Goal: Transaction & Acquisition: Purchase product/service

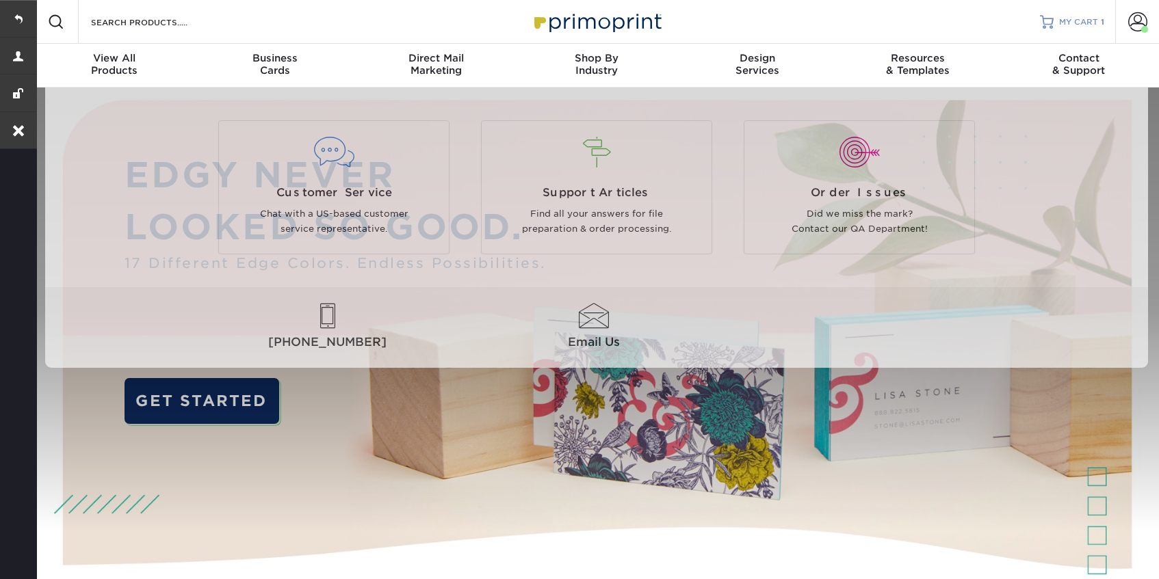
click at [1077, 27] on link "MY CART 1" at bounding box center [1072, 22] width 64 height 44
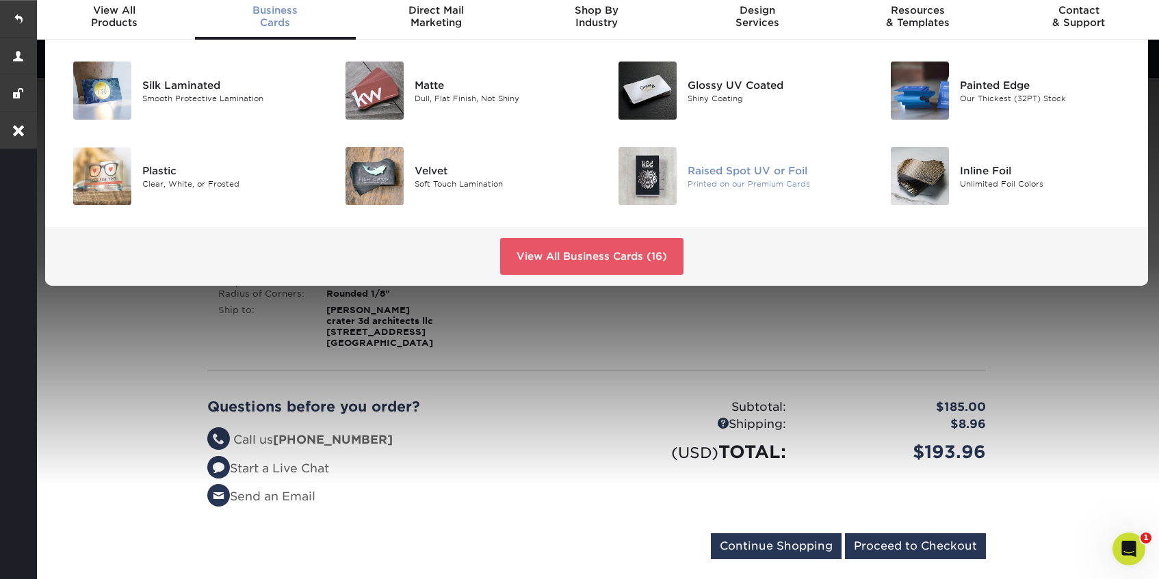
click at [734, 163] on div "Raised Spot UV or Foil" at bounding box center [773, 170] width 172 height 15
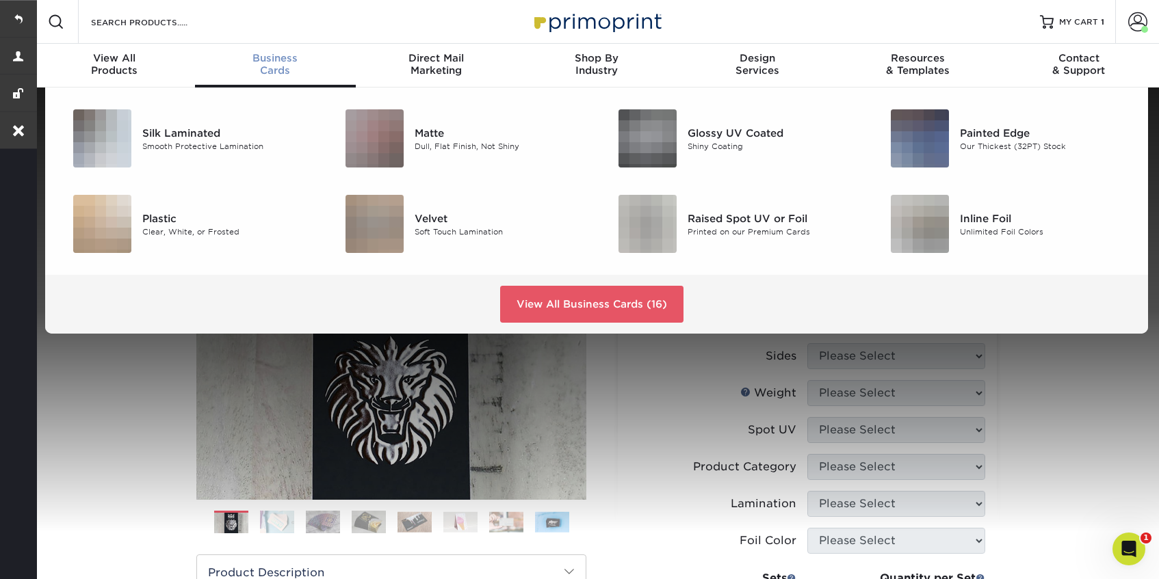
click at [273, 78] on link "Business Cards" at bounding box center [275, 66] width 161 height 44
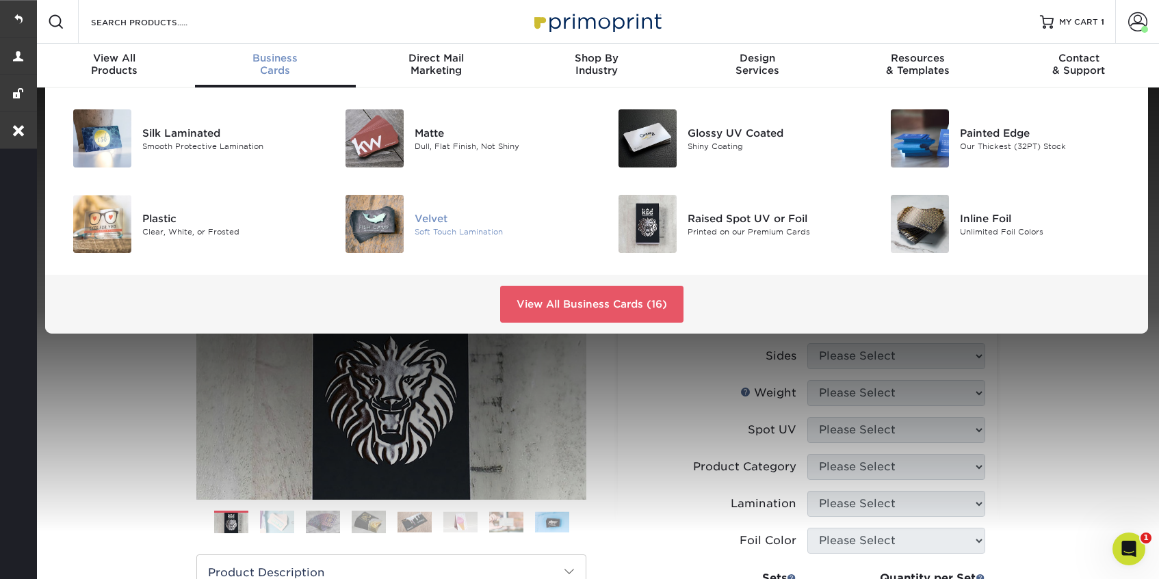
click at [445, 212] on div "Velvet" at bounding box center [501, 218] width 172 height 15
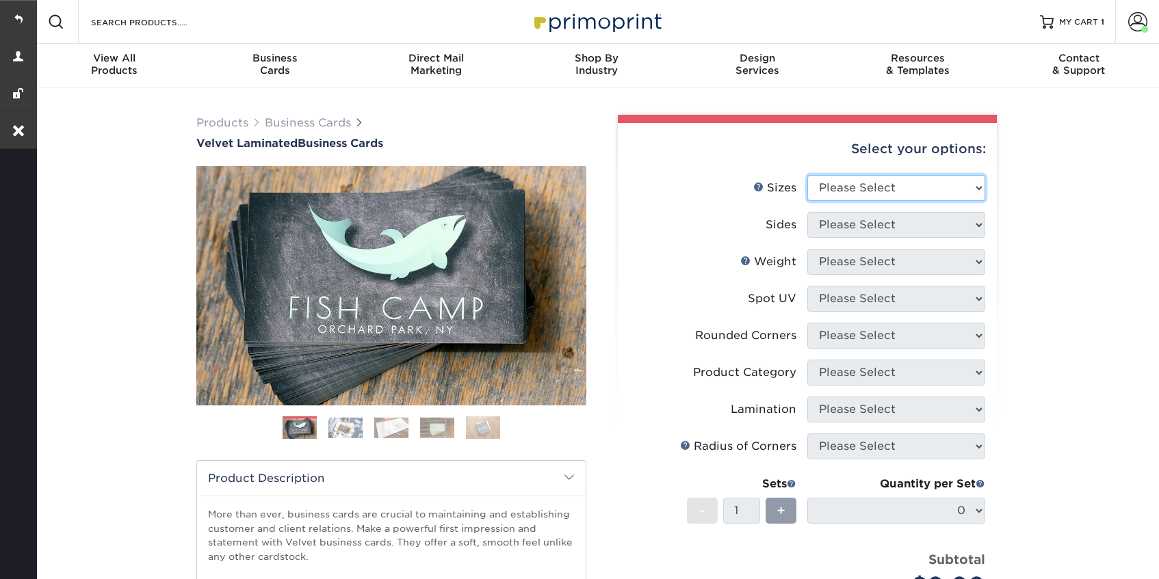
click at [851, 186] on select "Please Select 1.5" x 3.5" - Mini 1.75" x 3.5" - Mini 2" x 2" - Square 2" x 3" -…" at bounding box center [896, 188] width 178 height 26
select select "2.00x3.50"
click at [807, 175] on select "Please Select 1.5" x 3.5" - Mini 1.75" x 3.5" - Mini 2" x 2" - Square 2" x 3" -…" at bounding box center [896, 188] width 178 height 26
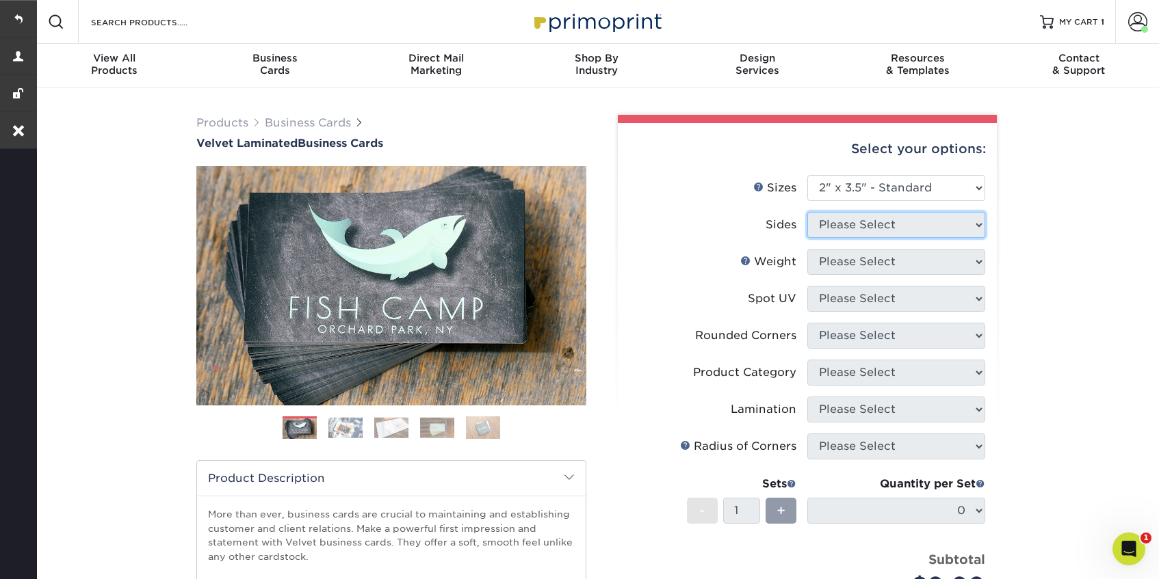
click at [860, 228] on select "Please Select" at bounding box center [896, 225] width 178 height 26
select select "13abbda7-1d64-4f25-8bb2-c179b224825d"
click at [807, 212] on select "Please Select Print Both Sides Print Front Only" at bounding box center [896, 225] width 178 height 26
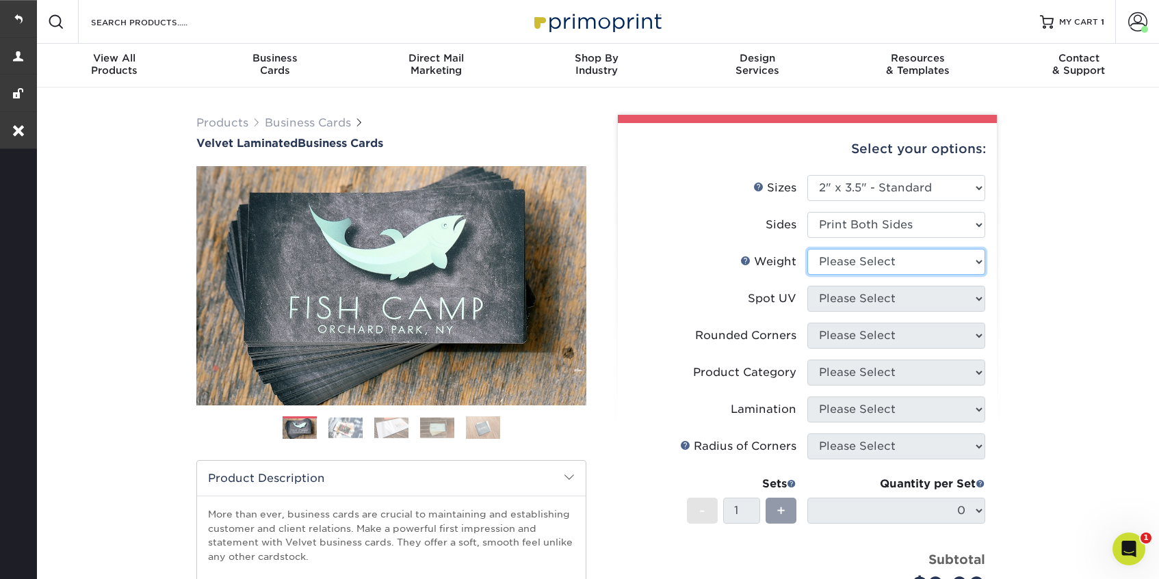
click at [857, 270] on select "Please Select 16PT" at bounding box center [896, 262] width 178 height 26
select select "16PT"
click at [807, 249] on select "Please Select 16PT" at bounding box center [896, 262] width 178 height 26
click at [857, 297] on select "Please Select No Spot UV Front and Back (Both Sides) Front Only Back Only" at bounding box center [896, 299] width 178 height 26
select select "0"
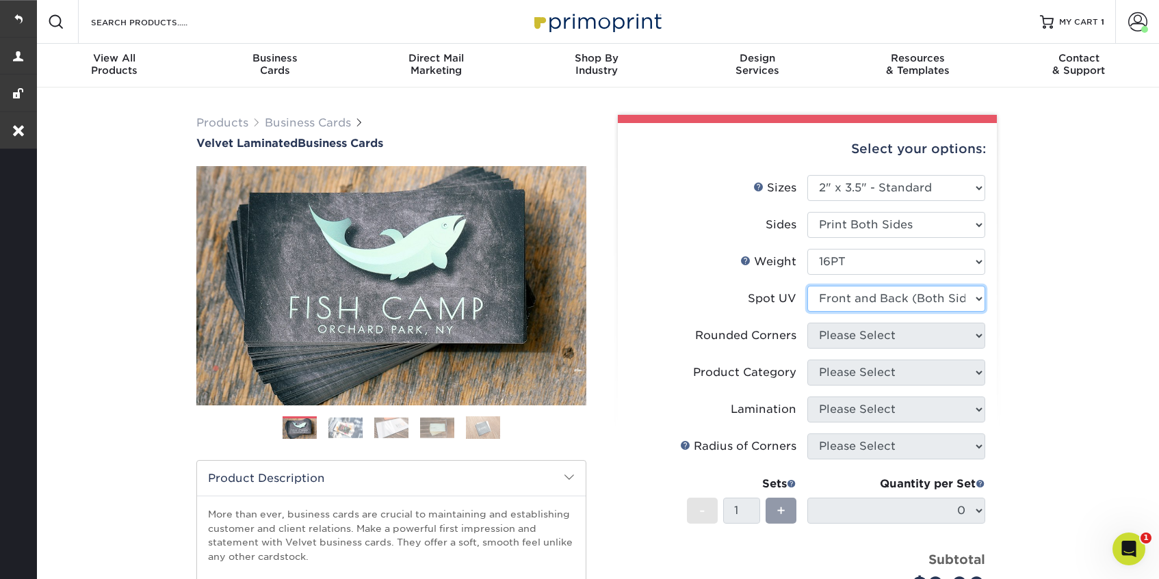
click at [807, 286] on select "Please Select No Spot UV Front and Back (Both Sides) Front Only Back Only" at bounding box center [896, 299] width 178 height 26
click at [857, 345] on select "Please Select Yes - Round 2 Corners Yes - Round 4 Corners No" at bounding box center [896, 336] width 178 height 26
click at [807, 323] on select "Please Select Yes - Round 2 Corners Yes - Round 4 Corners No" at bounding box center [896, 336] width 178 height 26
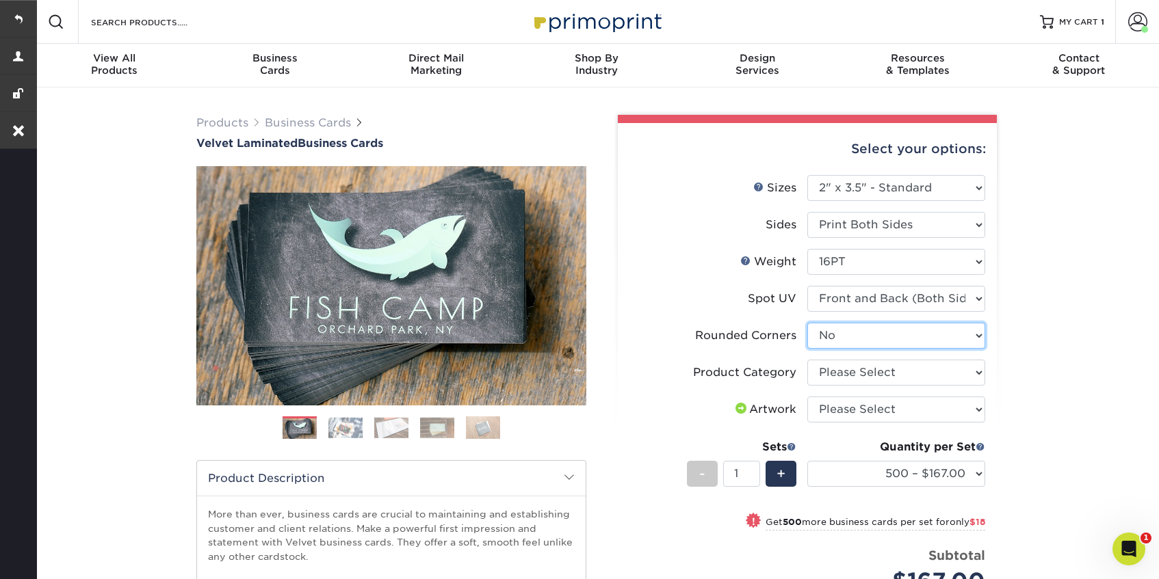
click at [935, 331] on select "Please Select Yes - Round 2 Corners Yes - Round 4 Corners No" at bounding box center [896, 336] width 178 height 26
select select "7672df9e-0e0a-464d-8e1f-920c575e4da3"
click at [807, 323] on select "Please Select Yes - Round 2 Corners Yes - Round 4 Corners No" at bounding box center [896, 336] width 178 height 26
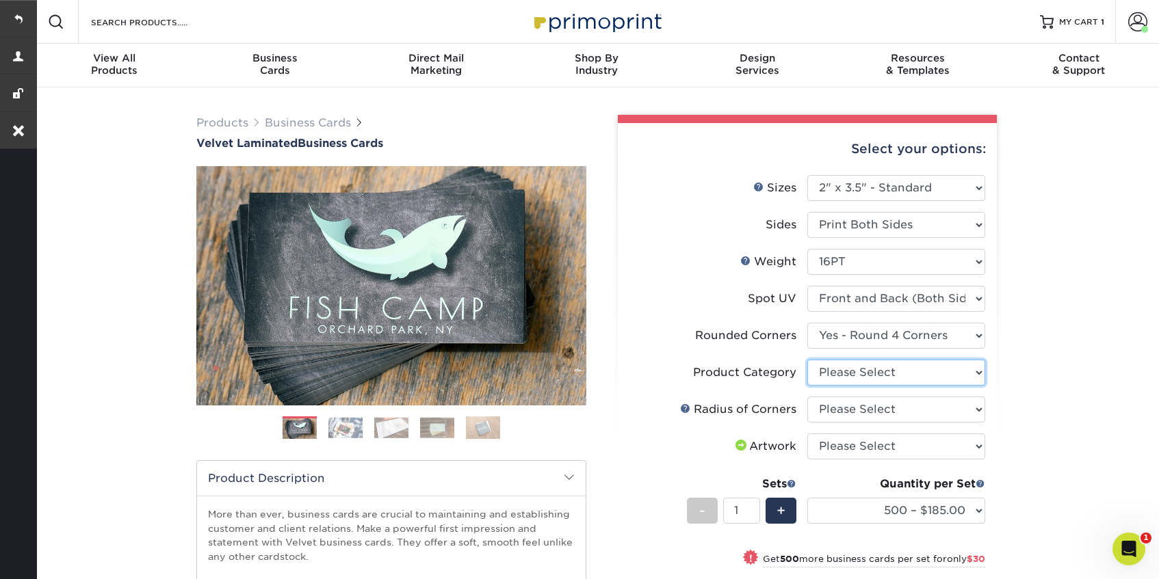
click at [917, 371] on select "Please Select Business Cards" at bounding box center [896, 373] width 178 height 26
select select "3b5148f1-0588-4f88-a218-97bcfdce65c1"
click at [807, 360] on select "Please Select Business Cards" at bounding box center [896, 373] width 178 height 26
click at [908, 411] on select "Please Select Rounded 1/8" Rounded 1/4"" at bounding box center [896, 410] width 178 height 26
select select "589680c7-ee9a-431b-9d12-d7aeb1386a97"
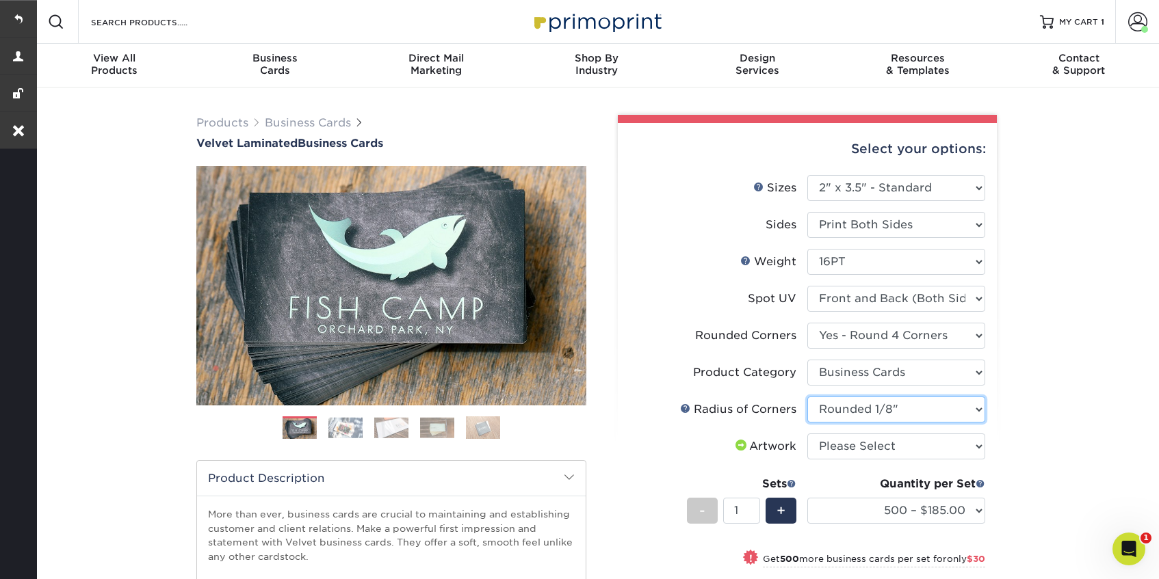
click at [807, 397] on select "Please Select Rounded 1/8" Rounded 1/4"" at bounding box center [896, 410] width 178 height 26
click at [893, 453] on select "Please Select I will upload files I need a design - $100" at bounding box center [896, 447] width 178 height 26
select select "upload"
click at [807, 434] on select "Please Select I will upload files I need a design - $100" at bounding box center [896, 447] width 178 height 26
click at [779, 512] on span "+" at bounding box center [780, 511] width 9 height 21
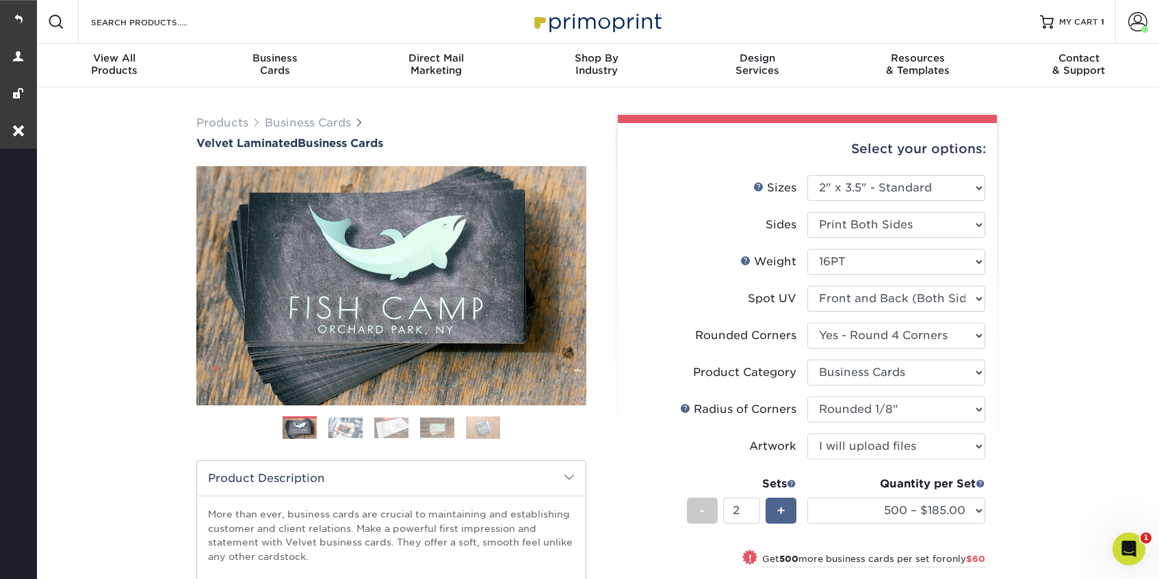
click at [779, 512] on span "+" at bounding box center [780, 511] width 9 height 21
type input "3"
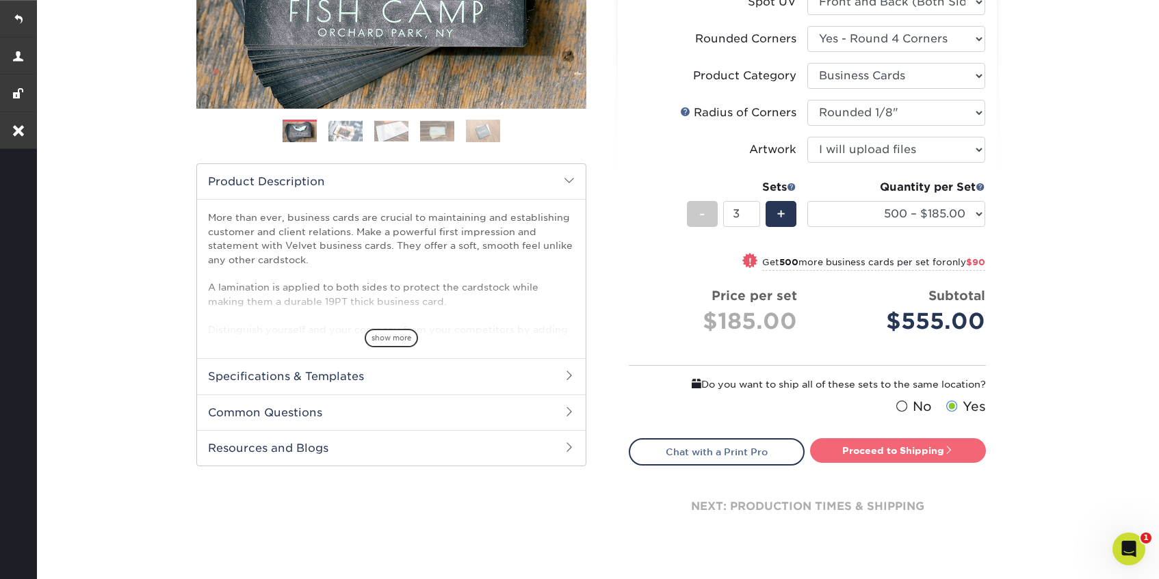
click at [882, 457] on link "Proceed to Shipping" at bounding box center [898, 450] width 176 height 25
type input "Set 1"
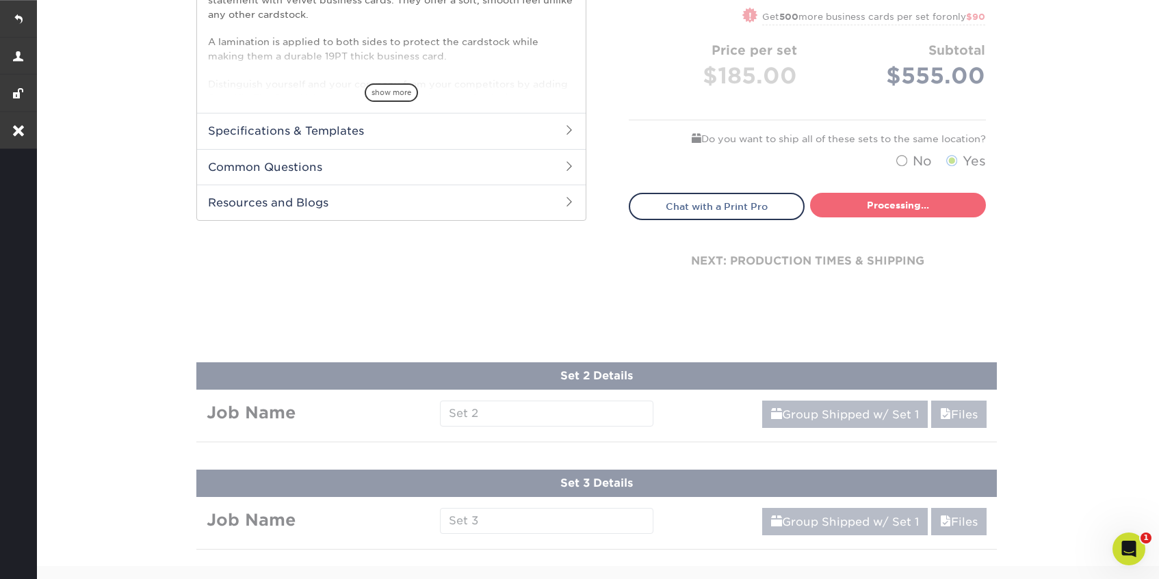
select select "324fe1f0-70d0-4914-adf4-8f61103db615"
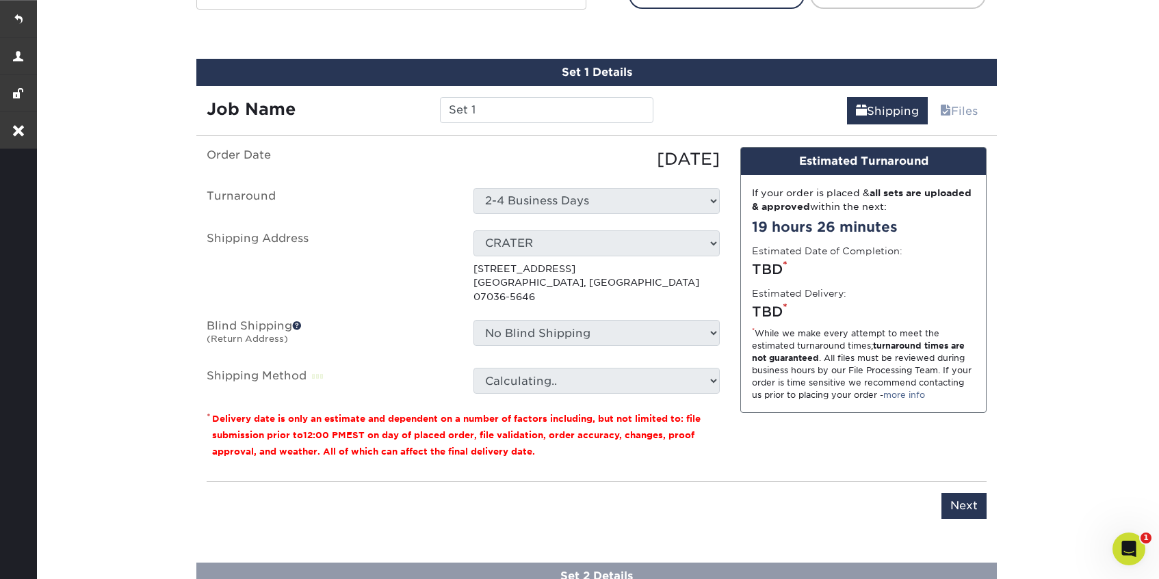
scroll to position [772, 0]
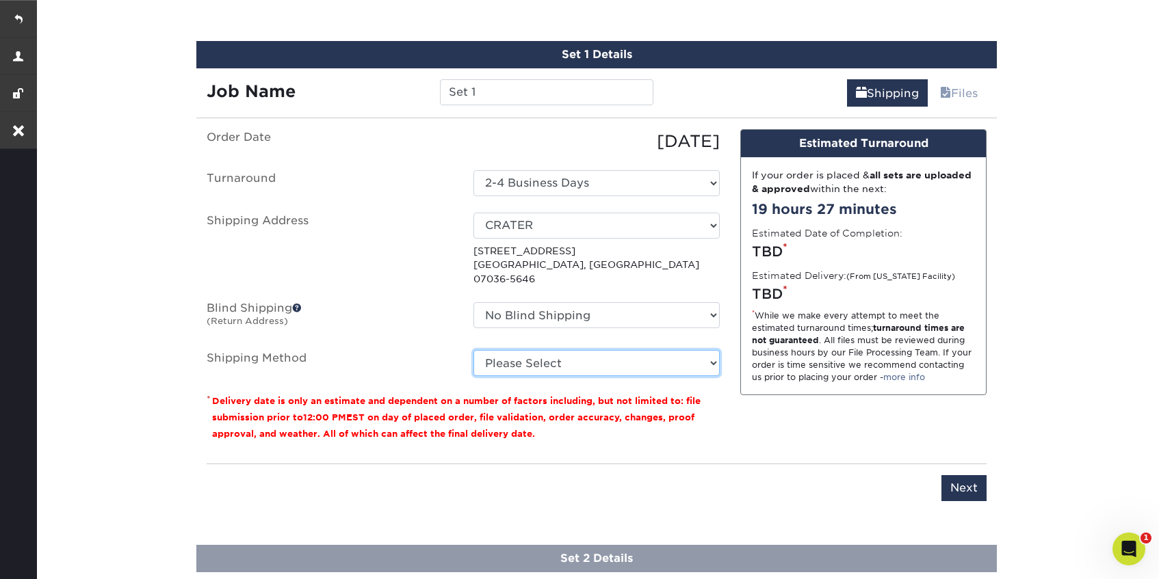
click at [579, 350] on select "Please Select Ground Shipping (+$15.05) 3 Day Shipping Service (+$16.18) 2 Day …" at bounding box center [596, 363] width 246 height 26
select select "03"
click at [473, 350] on select "Please Select Ground Shipping (+$15.05) 3 Day Shipping Service (+$16.18) 2 Day …" at bounding box center [596, 363] width 246 height 26
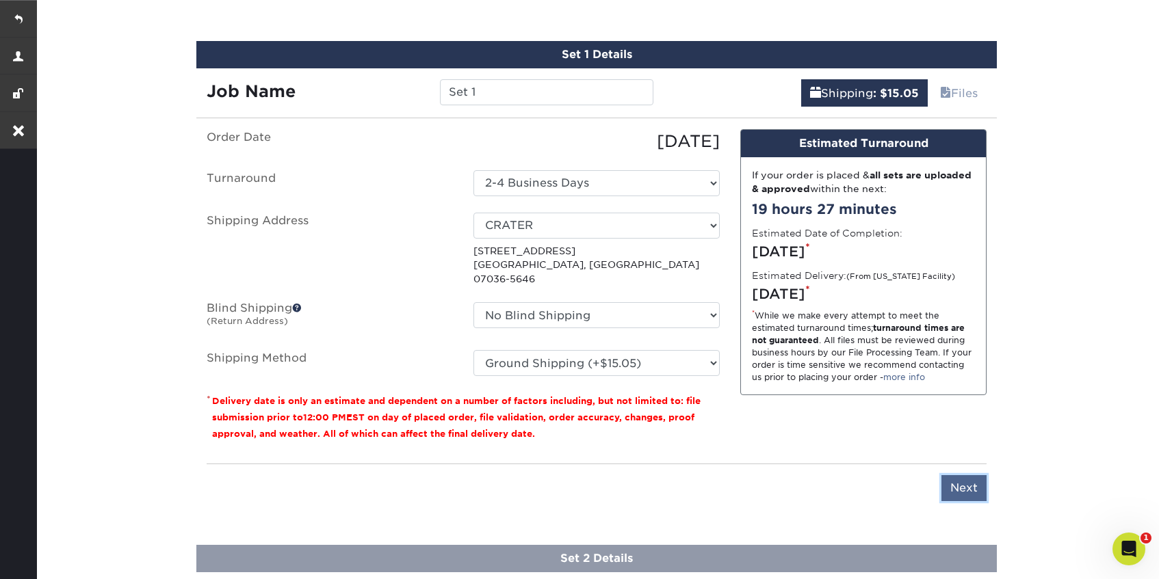
click at [950, 475] on input "Next" at bounding box center [963, 488] width 45 height 26
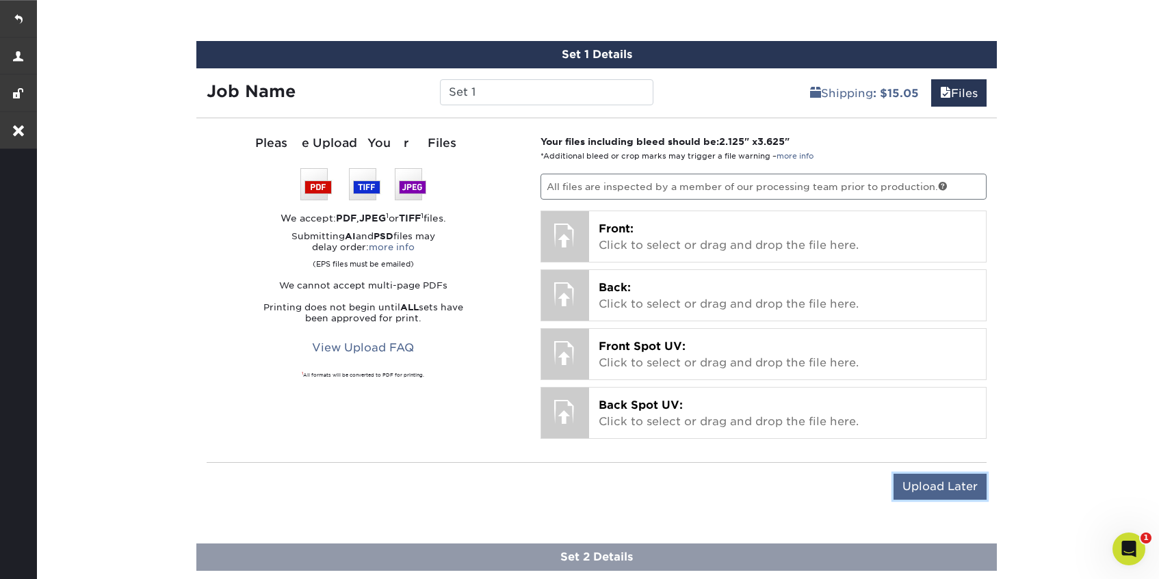
click at [940, 487] on input "Upload Later" at bounding box center [939, 487] width 93 height 26
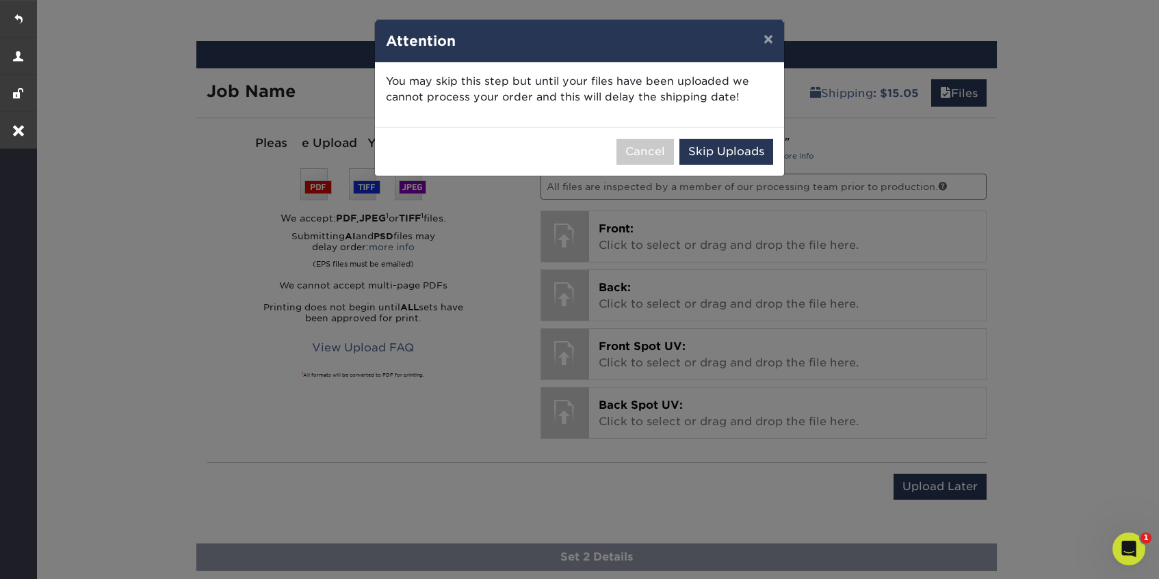
click at [728, 132] on div "Cancel Skip Uploads" at bounding box center [579, 151] width 409 height 49
click at [727, 151] on button "Skip Uploads" at bounding box center [726, 152] width 94 height 26
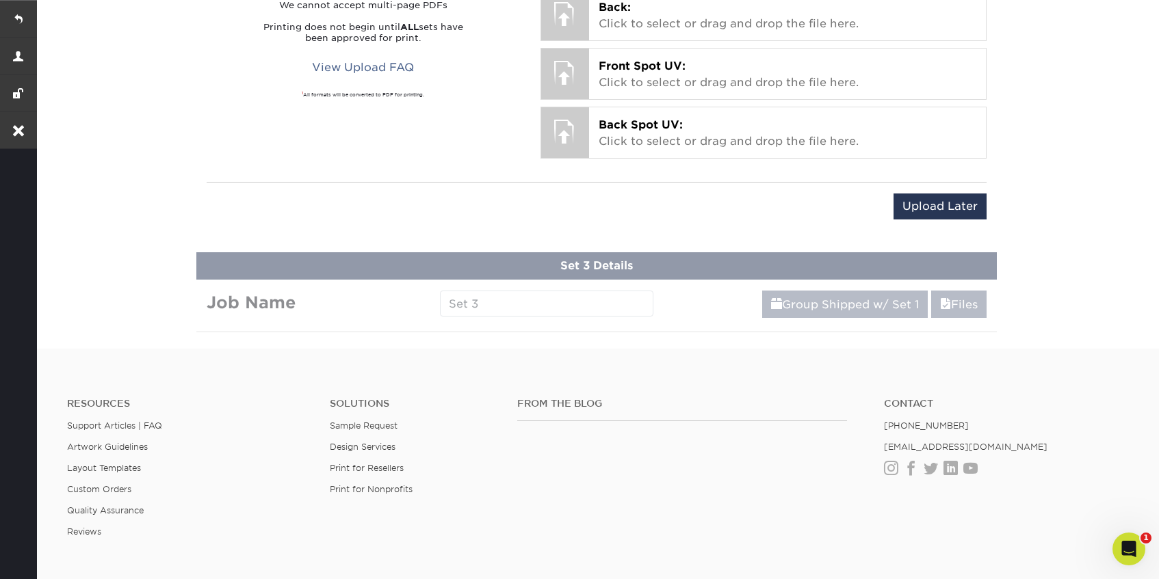
scroll to position [1229, 0]
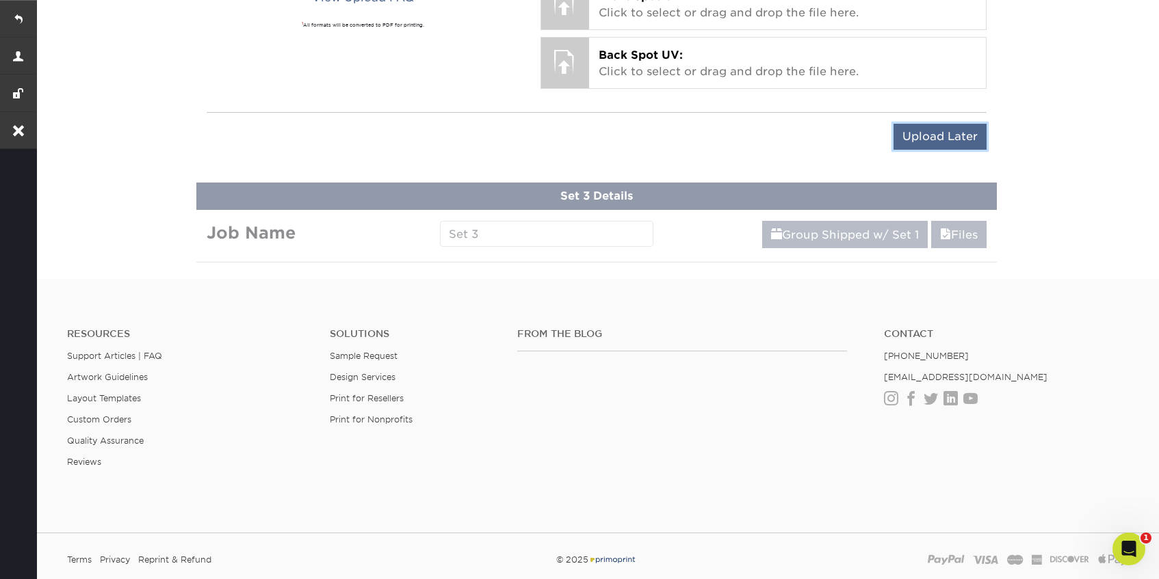
click at [926, 135] on input "Upload Later" at bounding box center [939, 137] width 93 height 26
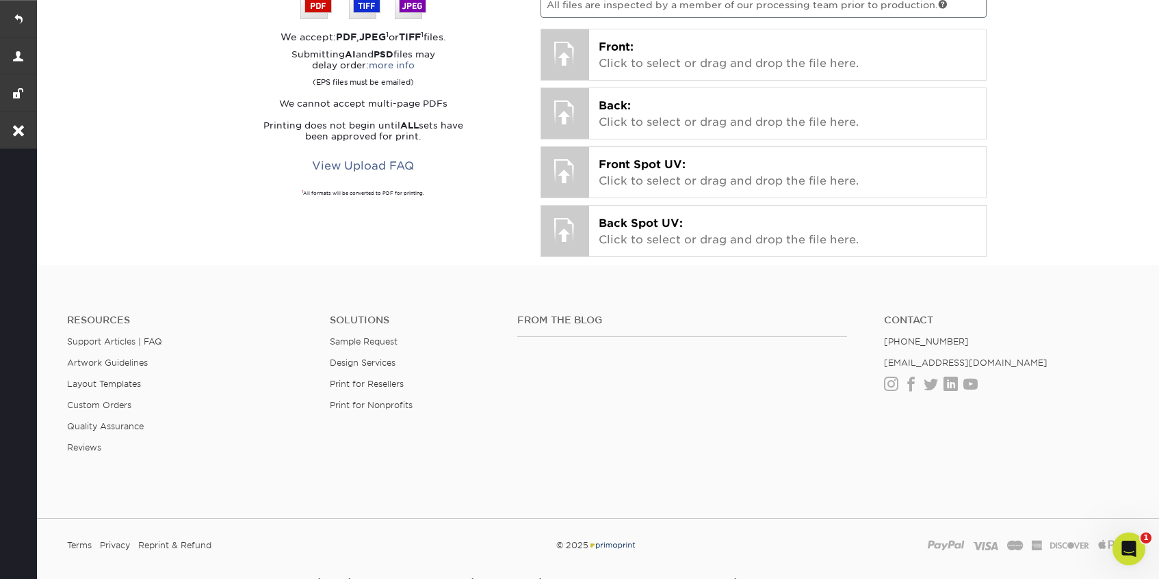
scroll to position [785, 0]
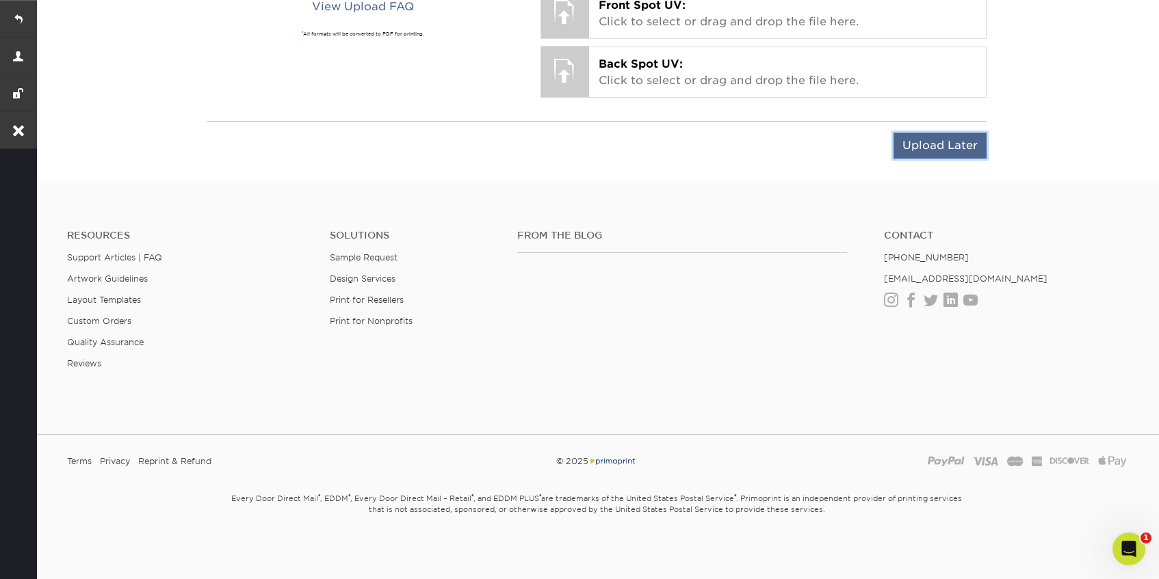
click at [934, 146] on input "Upload Later" at bounding box center [939, 146] width 93 height 26
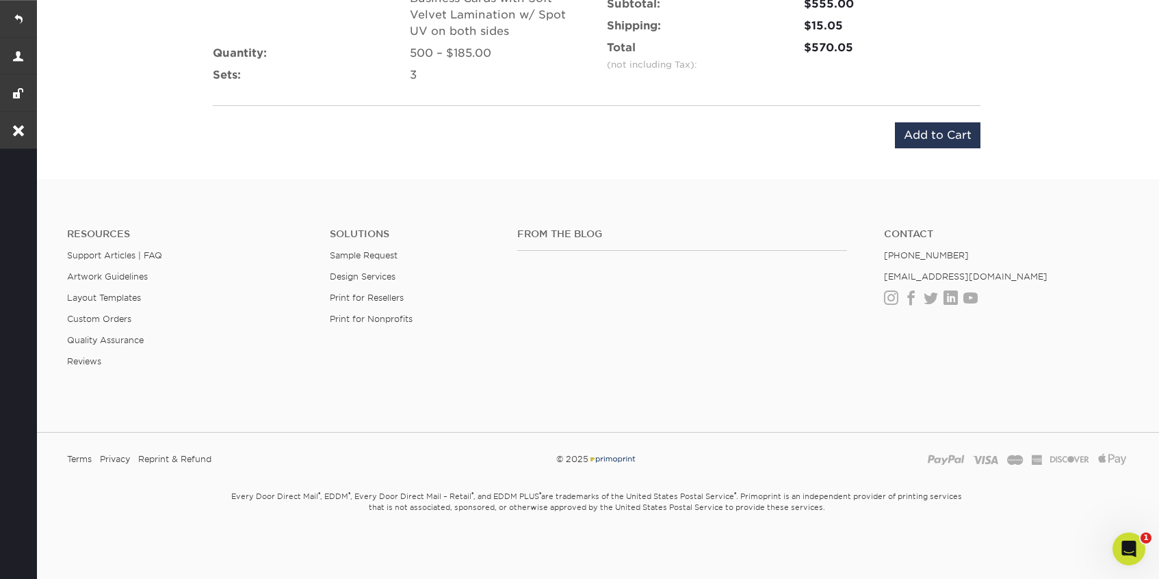
scroll to position [1186, 0]
click at [928, 133] on input "Add to Cart" at bounding box center [938, 135] width 86 height 26
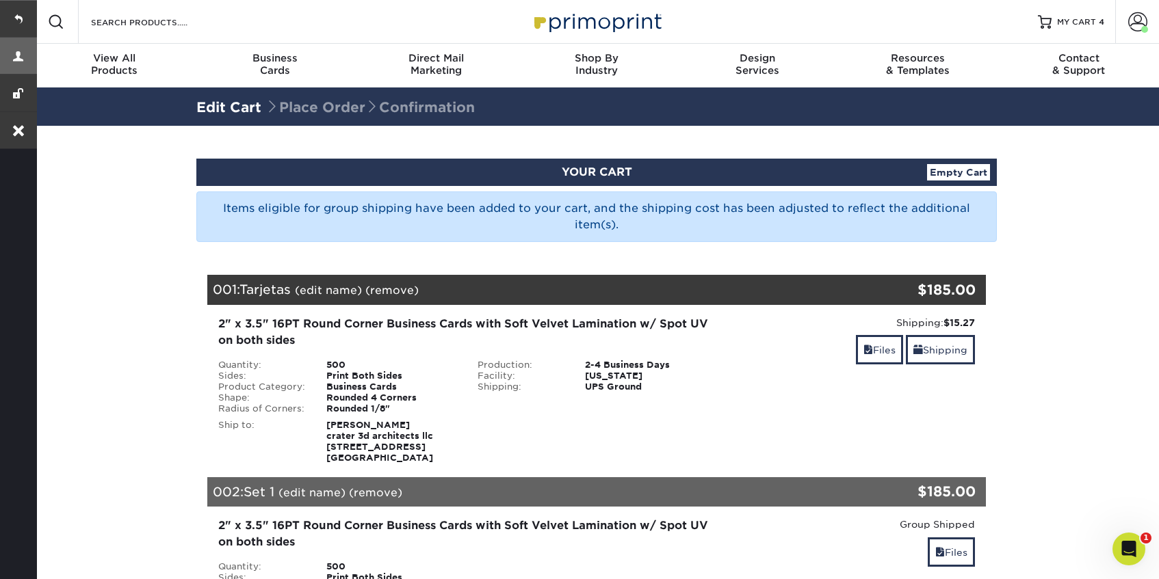
click at [19, 37] on link at bounding box center [18, 55] width 37 height 37
